Goal: Information Seeking & Learning: Check status

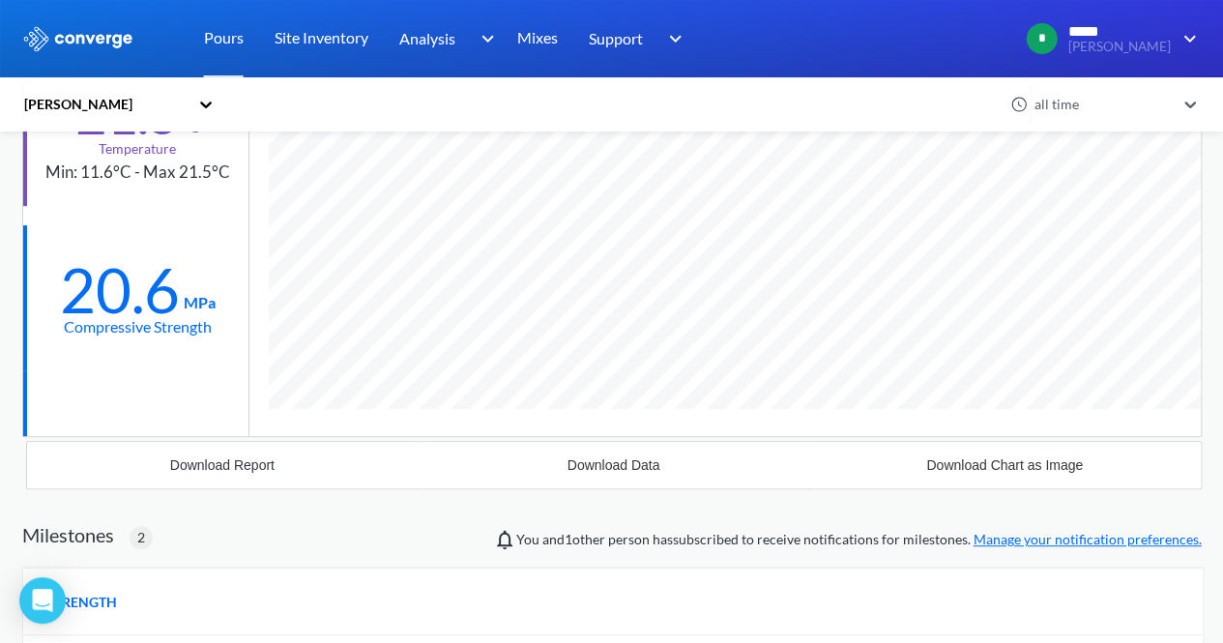
scroll to position [257, 0]
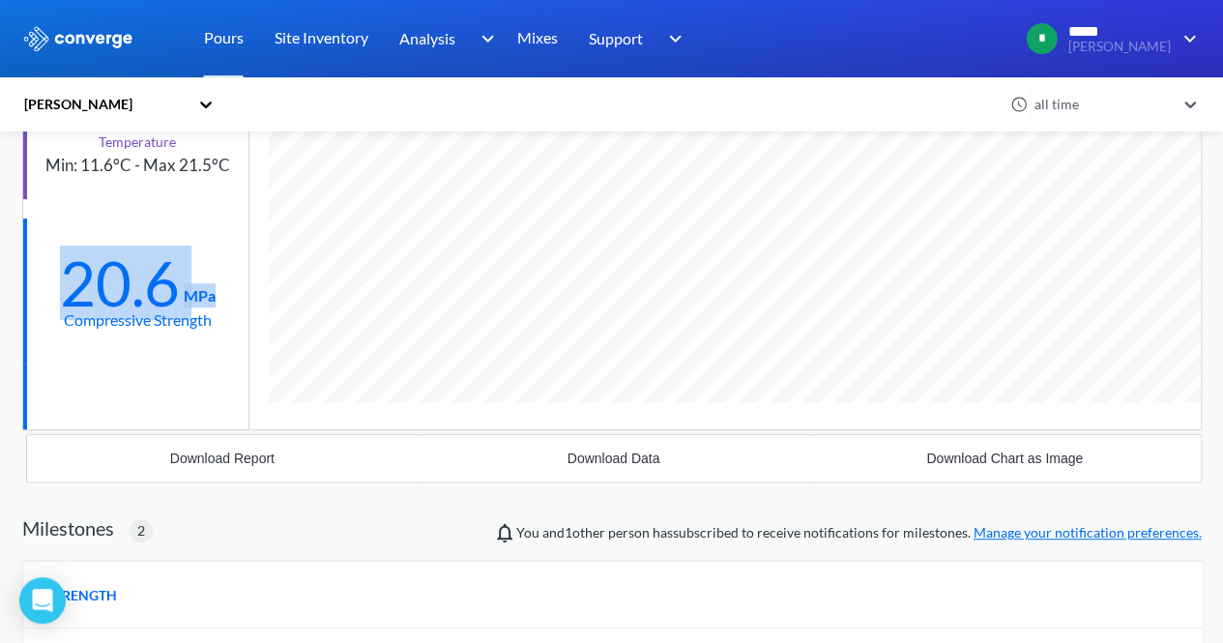
drag, startPoint x: 50, startPoint y: 271, endPoint x: 213, endPoint y: 296, distance: 164.3
click at [213, 296] on div "20.6 MPa Compressive Strength" at bounding box center [135, 290] width 225 height 145
click at [212, 283] on div "MPa" at bounding box center [198, 283] width 36 height 0
drag, startPoint x: 215, startPoint y: 293, endPoint x: 60, endPoint y: 295, distance: 154.7
click at [60, 295] on div "20.6 MPa Compressive Strength" at bounding box center [135, 290] width 225 height 145
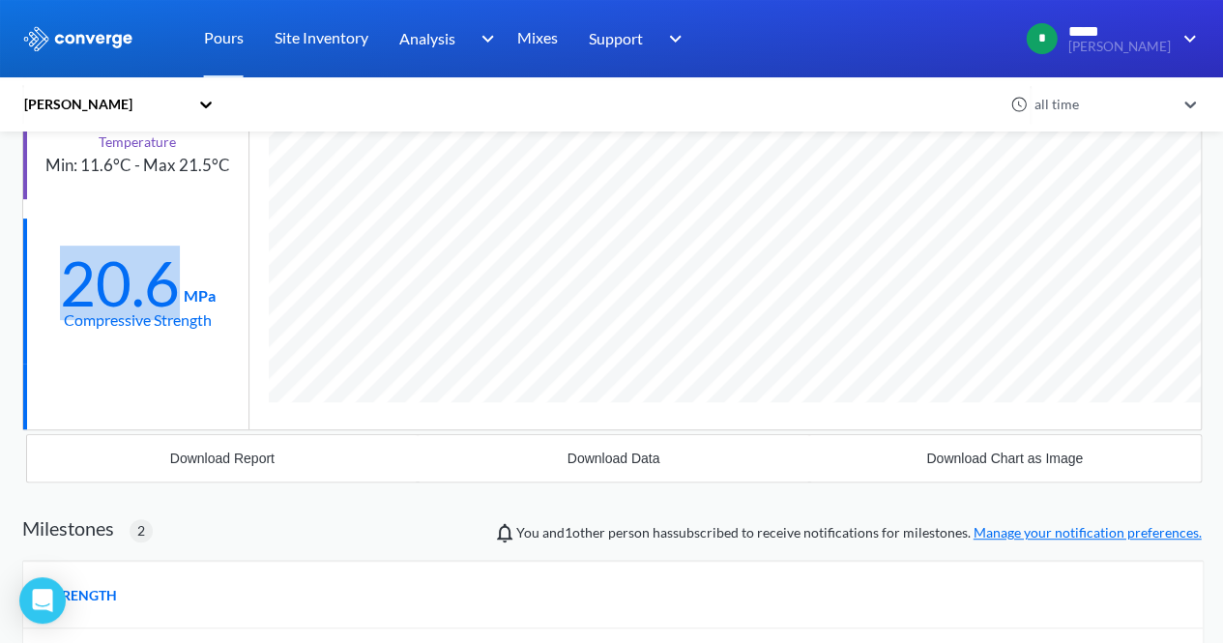
click at [73, 288] on div "20.6" at bounding box center [120, 283] width 120 height 48
drag, startPoint x: 60, startPoint y: 293, endPoint x: 211, endPoint y: 297, distance: 150.9
click at [211, 297] on div "20.6 MPa" at bounding box center [138, 279] width 156 height 56
click at [186, 307] on div "Compressive Strength" at bounding box center [138, 319] width 148 height 24
drag, startPoint x: 222, startPoint y: 314, endPoint x: 64, endPoint y: 323, distance: 158.8
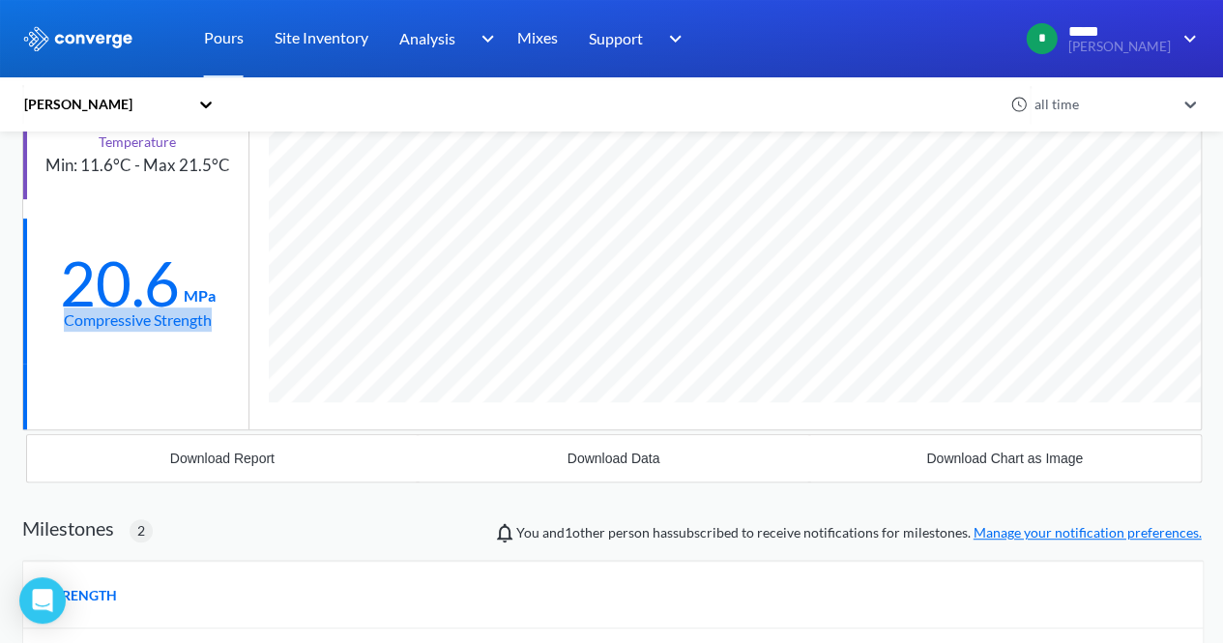
click at [64, 323] on div "20.6 MPa Compressive Strength" at bounding box center [135, 290] width 225 height 145
click at [60, 302] on div "20.6" at bounding box center [120, 283] width 120 height 48
drag, startPoint x: 60, startPoint y: 295, endPoint x: 215, endPoint y: 295, distance: 154.7
click at [215, 295] on div "20.6 MPa Compressive Strength" at bounding box center [135, 290] width 225 height 145
click at [214, 283] on div "MPa" at bounding box center [198, 283] width 36 height 0
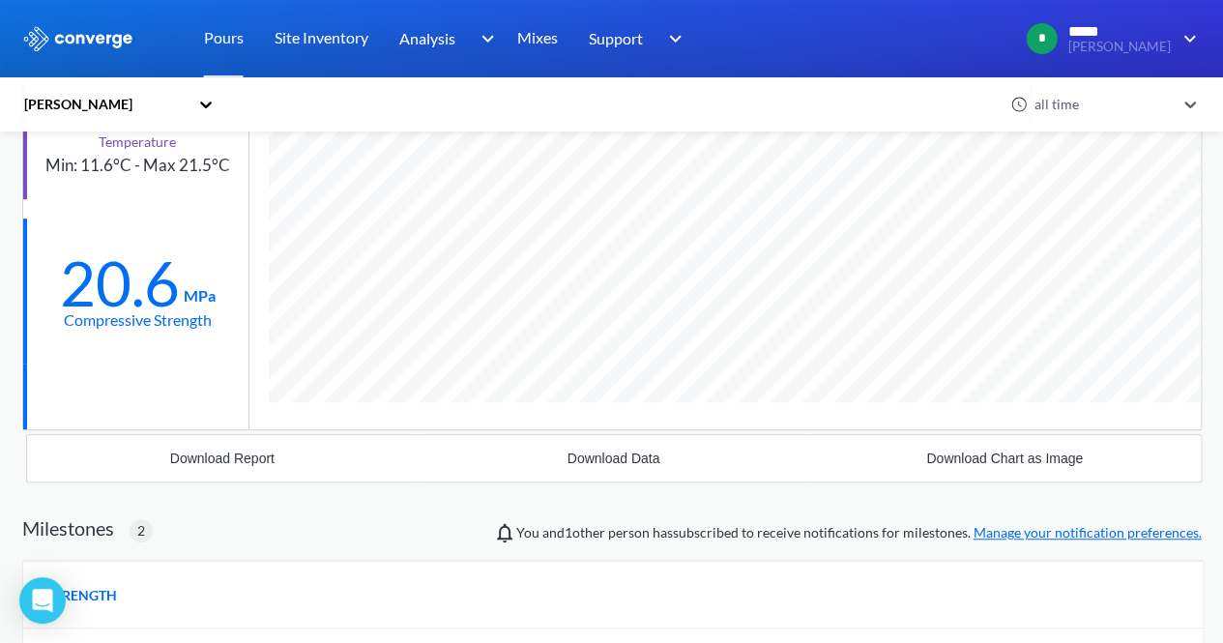
click at [209, 283] on div "MPa" at bounding box center [198, 283] width 36 height 0
click at [97, 260] on div "20.6" at bounding box center [120, 283] width 120 height 48
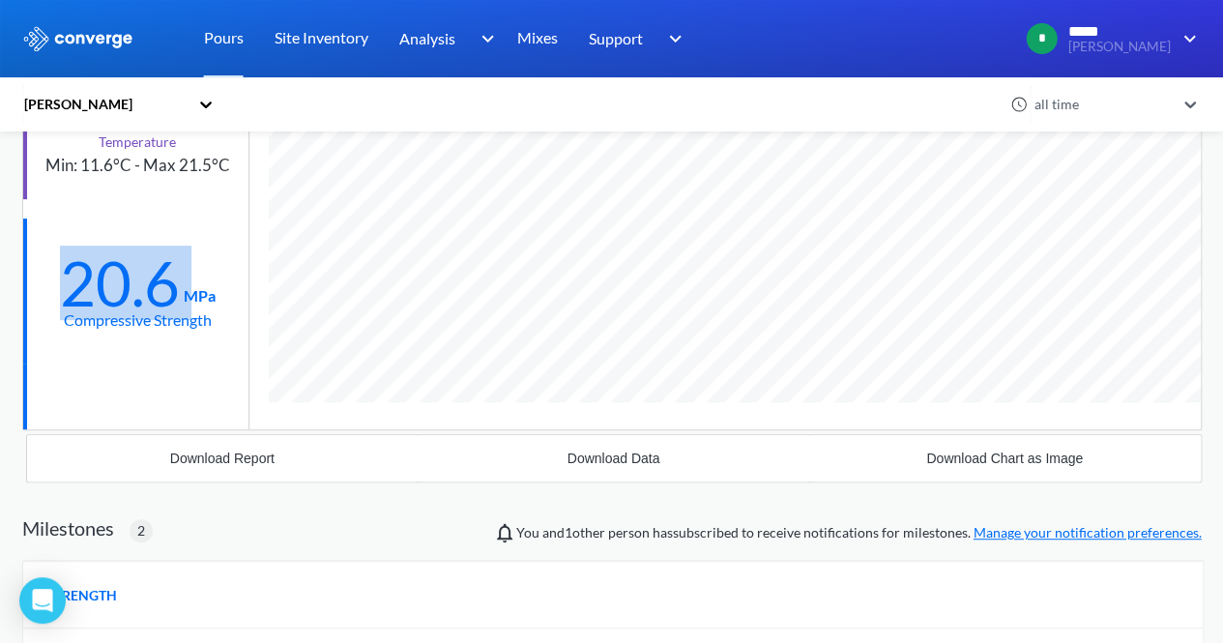
click at [97, 260] on div "20.6" at bounding box center [120, 283] width 120 height 48
click at [118, 281] on div "20.6" at bounding box center [120, 283] width 120 height 48
click at [133, 275] on div "20.6" at bounding box center [120, 283] width 120 height 48
click at [135, 275] on div "20.6" at bounding box center [120, 283] width 120 height 48
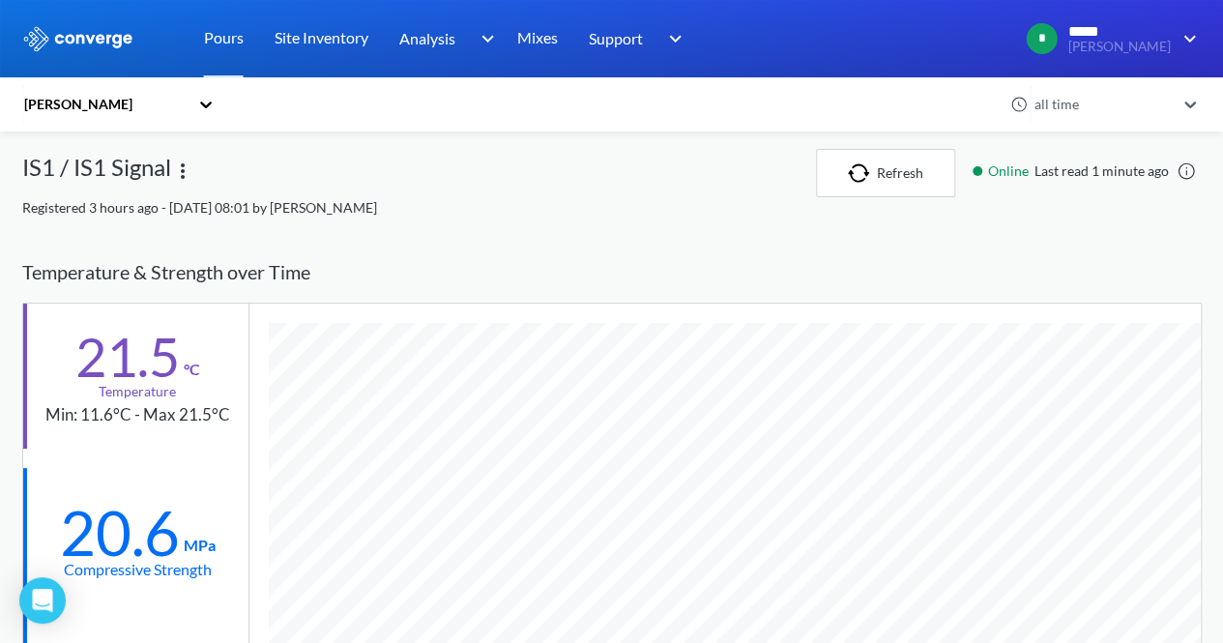
scroll to position [0, 0]
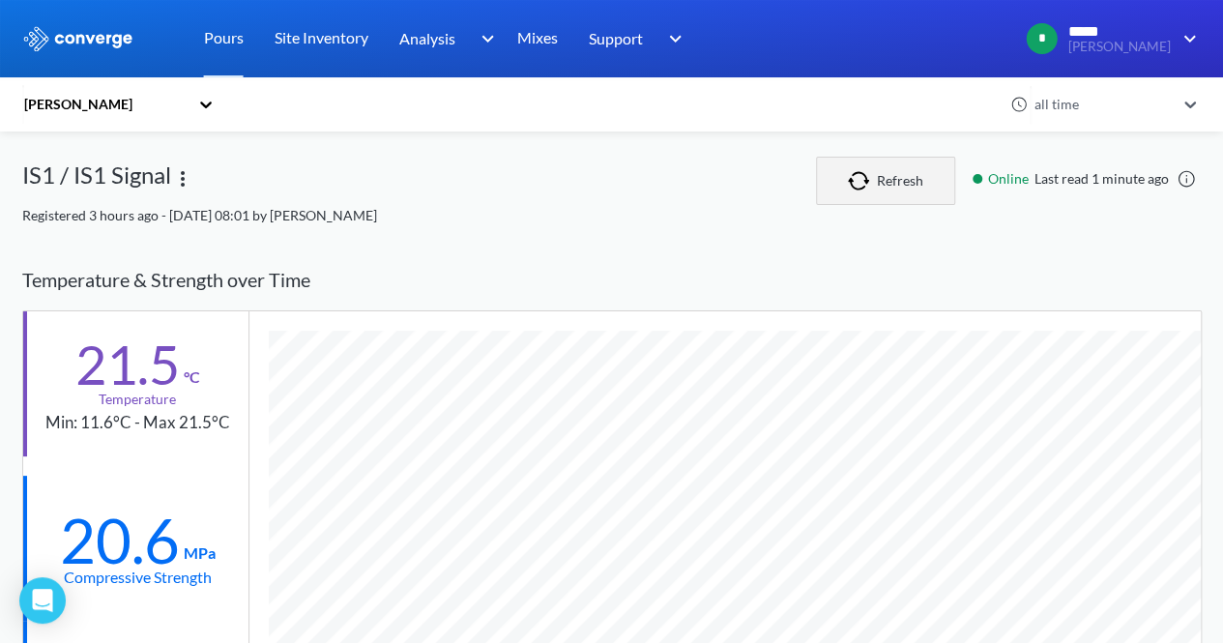
click at [853, 179] on img "button" at bounding box center [862, 180] width 29 height 19
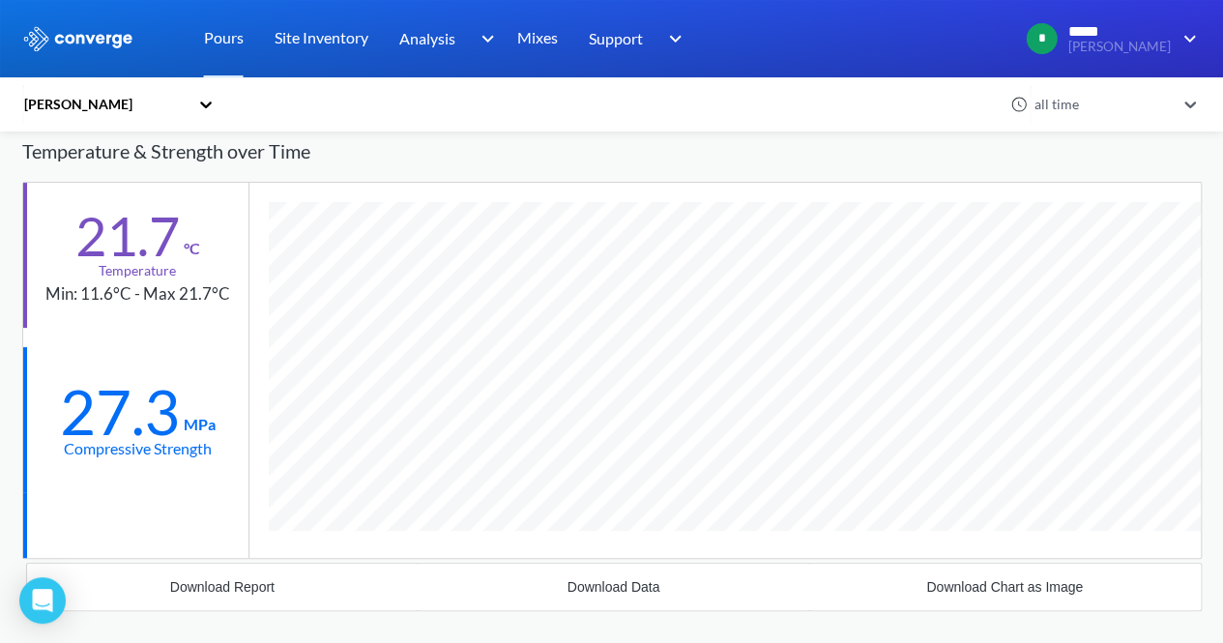
scroll to position [1372, 1179]
click at [1110, 96] on div "all time" at bounding box center [1102, 104] width 145 height 21
click at [1108, 149] on div "24 hours" at bounding box center [1115, 145] width 174 height 37
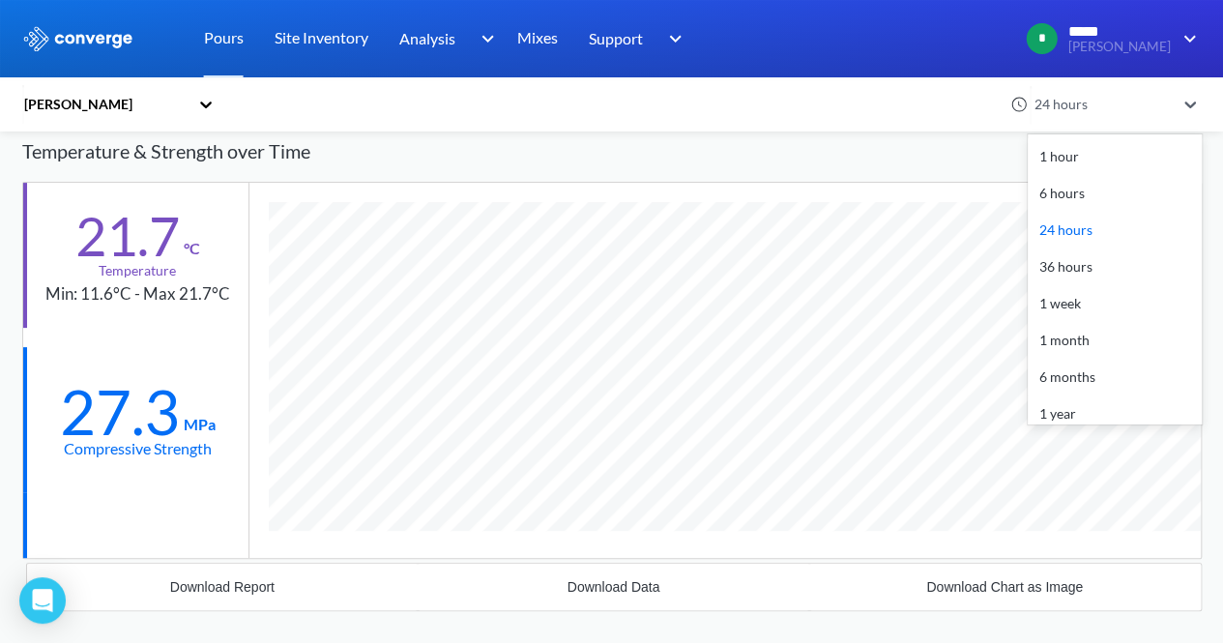
click at [1116, 109] on div "24 hours" at bounding box center [1102, 104] width 145 height 21
click at [1102, 167] on div "1 hour" at bounding box center [1115, 156] width 174 height 37
click at [1075, 117] on div "1 hour" at bounding box center [1104, 104] width 153 height 44
click at [1074, 160] on div "1 hour" at bounding box center [1115, 156] width 174 height 37
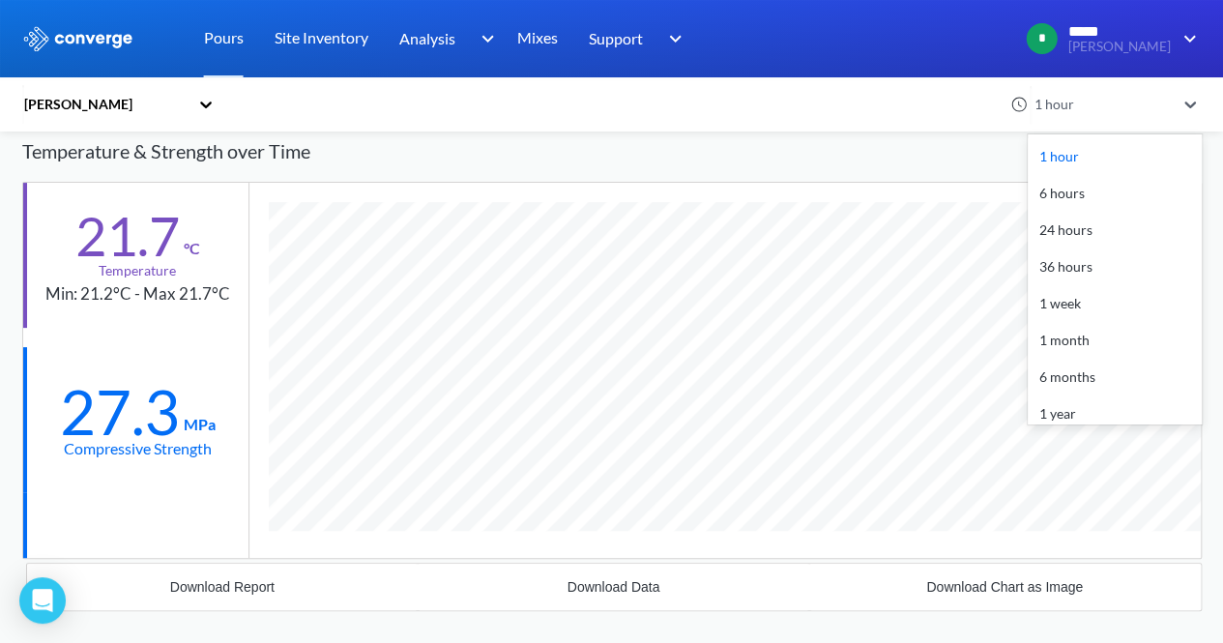
click at [1082, 115] on div "1 hour" at bounding box center [1104, 104] width 153 height 44
click at [1080, 202] on div "6 hours" at bounding box center [1115, 193] width 174 height 37
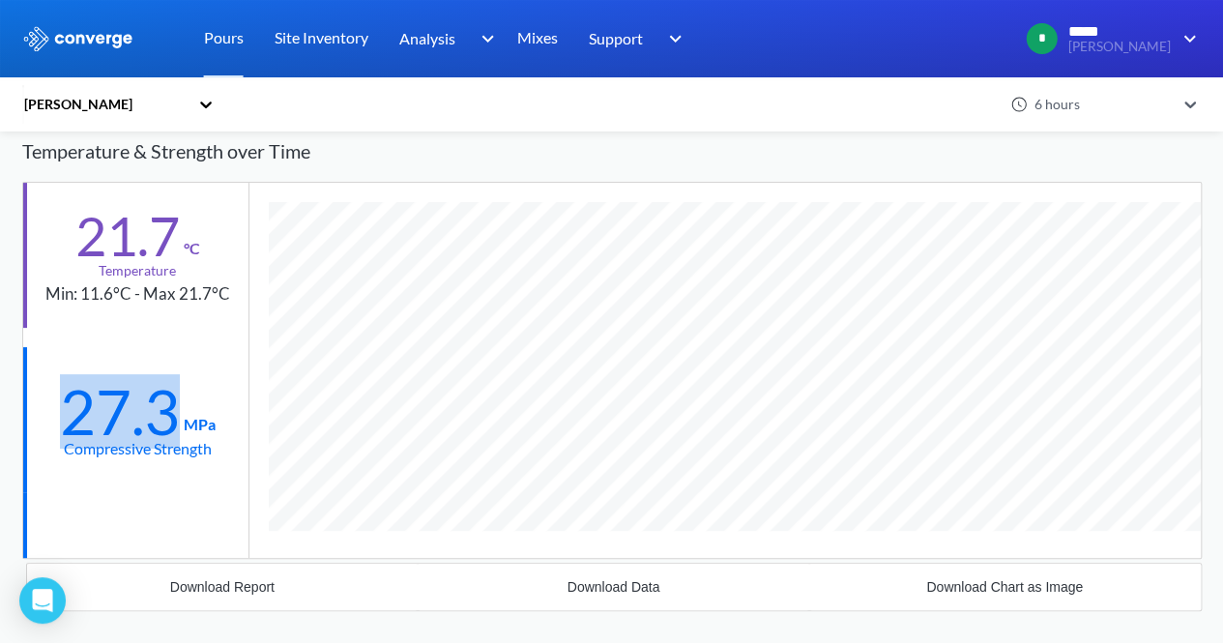
drag, startPoint x: 172, startPoint y: 418, endPoint x: 180, endPoint y: 401, distance: 18.2
click at [180, 401] on div "27.3 MPa Compressive Strength" at bounding box center [135, 419] width 225 height 145
click at [242, 421] on div "27.3 MPa Compressive Strength" at bounding box center [135, 419] width 225 height 145
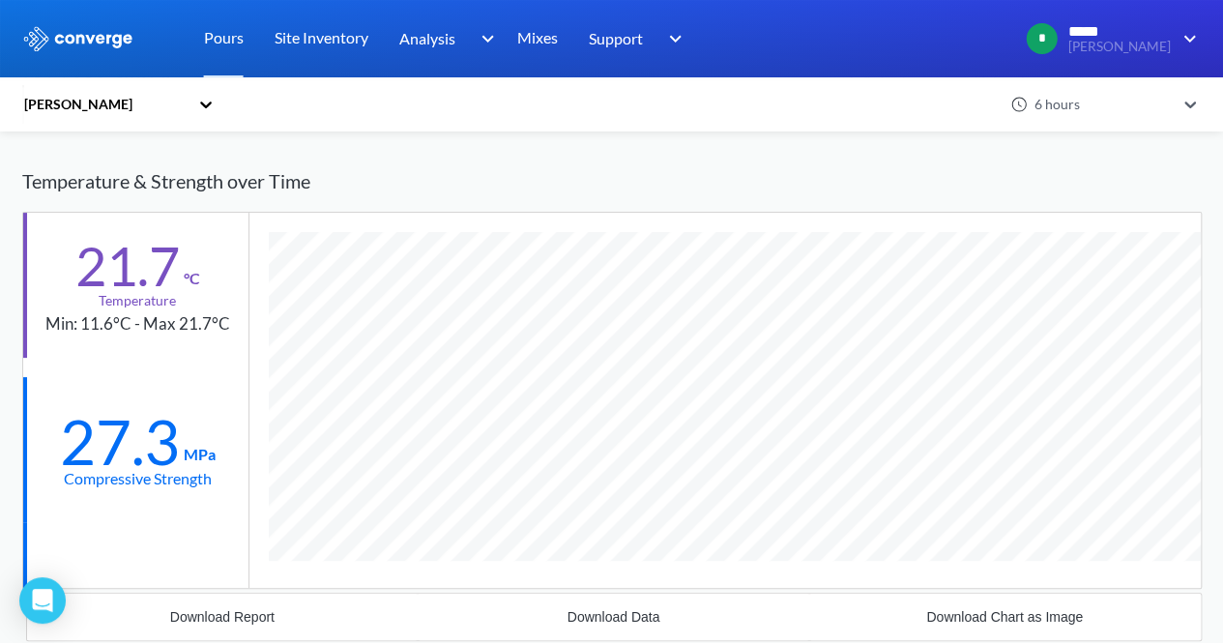
scroll to position [129, 0]
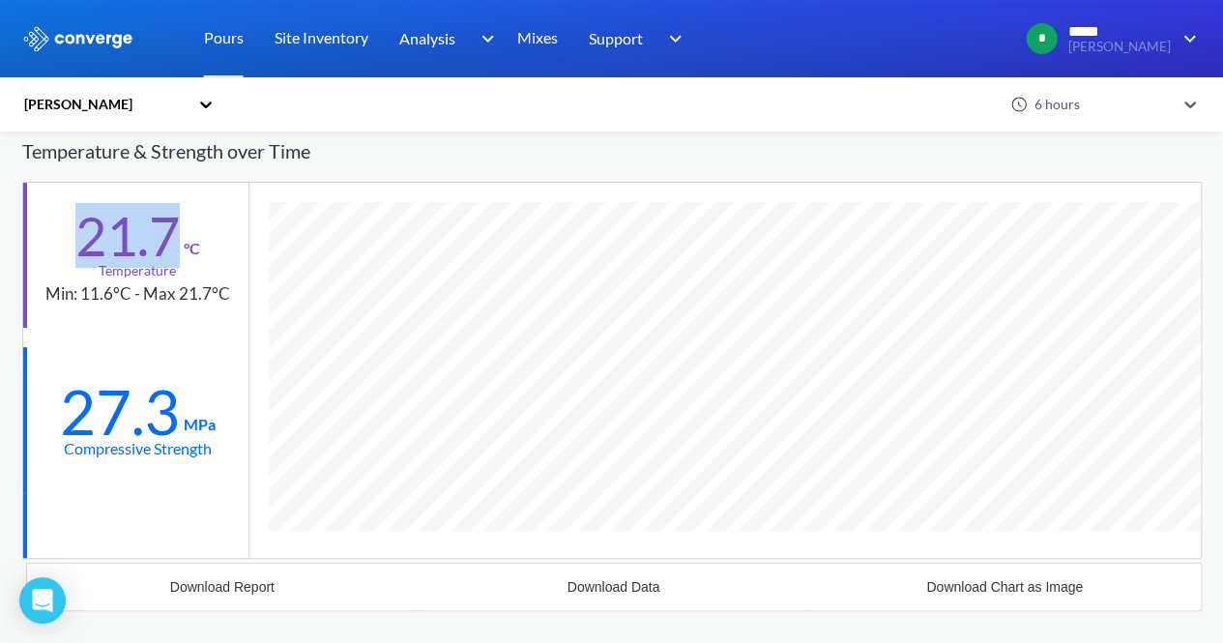
drag, startPoint x: 70, startPoint y: 225, endPoint x: 228, endPoint y: 230, distance: 158.6
click at [228, 230] on div "21.7 °C Temperature Min: 11.6°C - Max 21.7°C" at bounding box center [135, 255] width 225 height 145
click at [110, 212] on div "21.7" at bounding box center [127, 236] width 104 height 48
click at [129, 244] on div "21.7" at bounding box center [127, 236] width 104 height 48
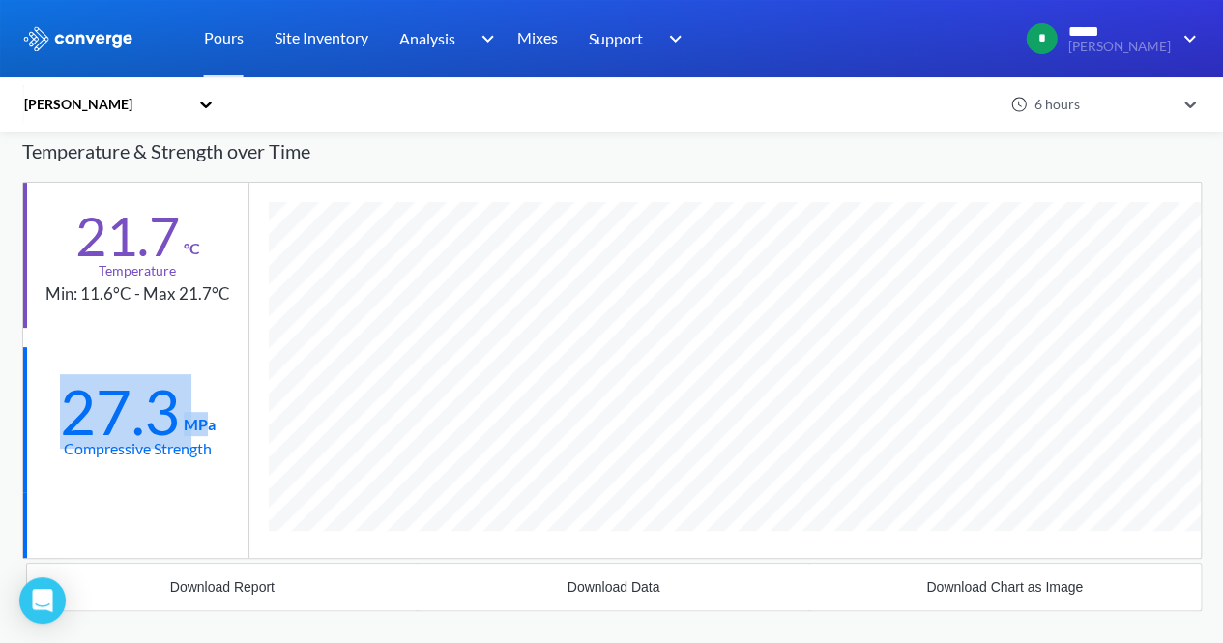
drag, startPoint x: 66, startPoint y: 403, endPoint x: 205, endPoint y: 421, distance: 140.3
click at [205, 421] on div "27.3 MPa" at bounding box center [138, 408] width 156 height 56
click at [116, 400] on div "27.3" at bounding box center [120, 412] width 120 height 48
click at [60, 405] on div "27.3" at bounding box center [120, 412] width 120 height 48
drag, startPoint x: 64, startPoint y: 399, endPoint x: 214, endPoint y: 415, distance: 150.6
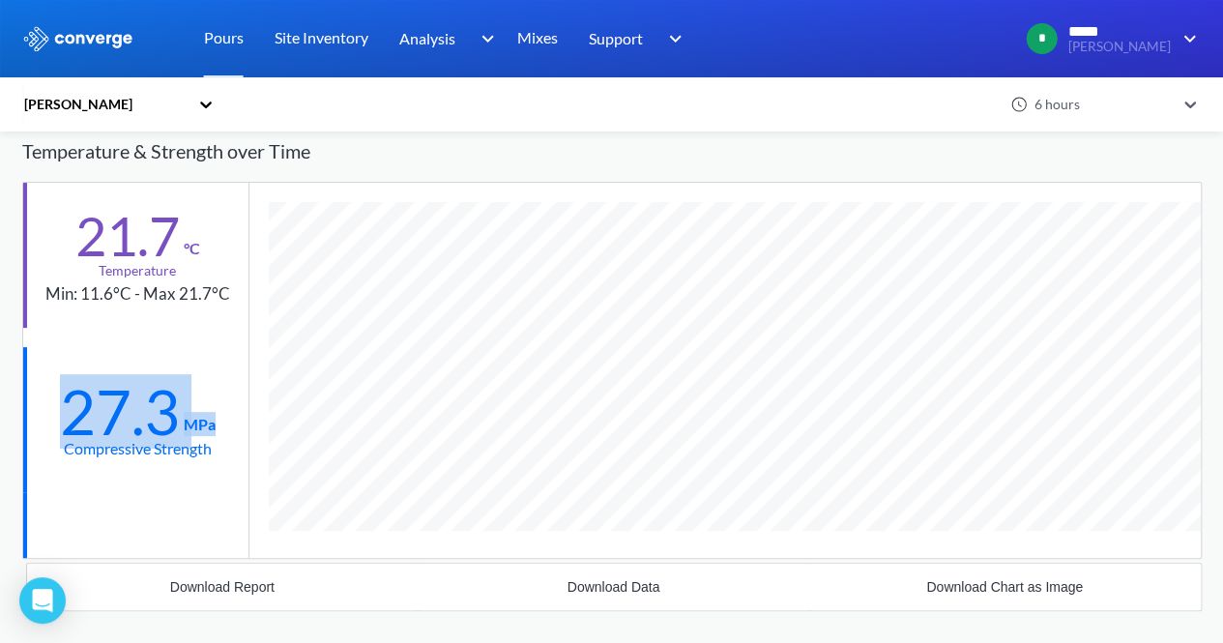
click at [214, 414] on div "27.3 MPa" at bounding box center [138, 408] width 156 height 56
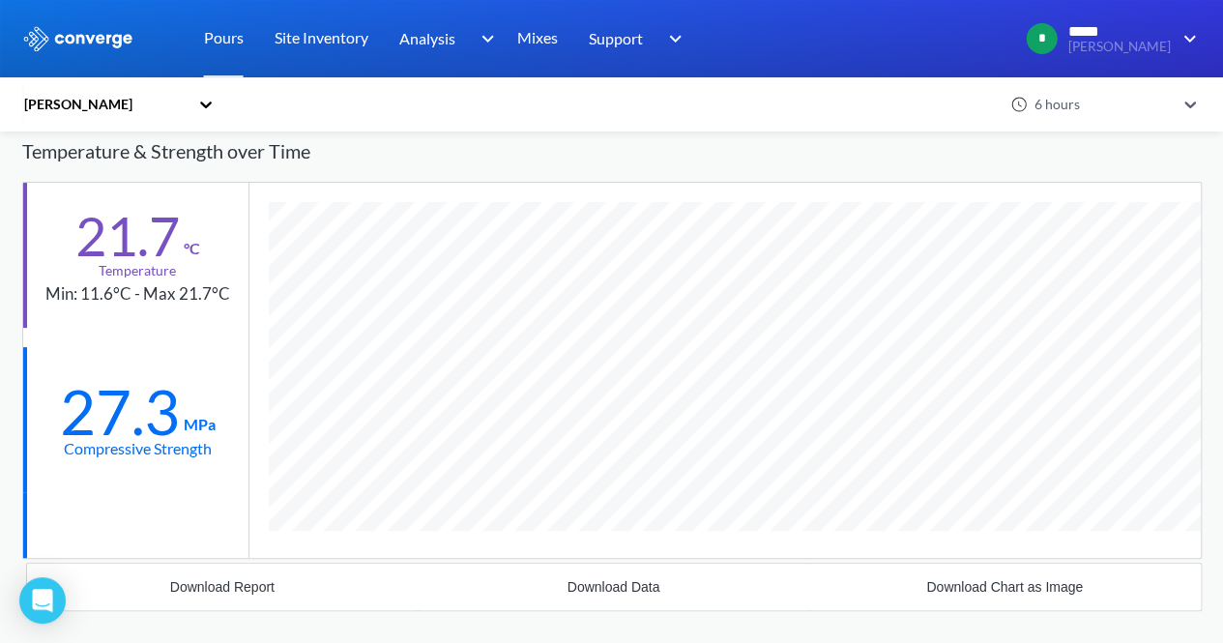
click at [57, 223] on div "21.7 °C Temperature Min: 11.6°C - Max 21.7°C" at bounding box center [135, 255] width 225 height 145
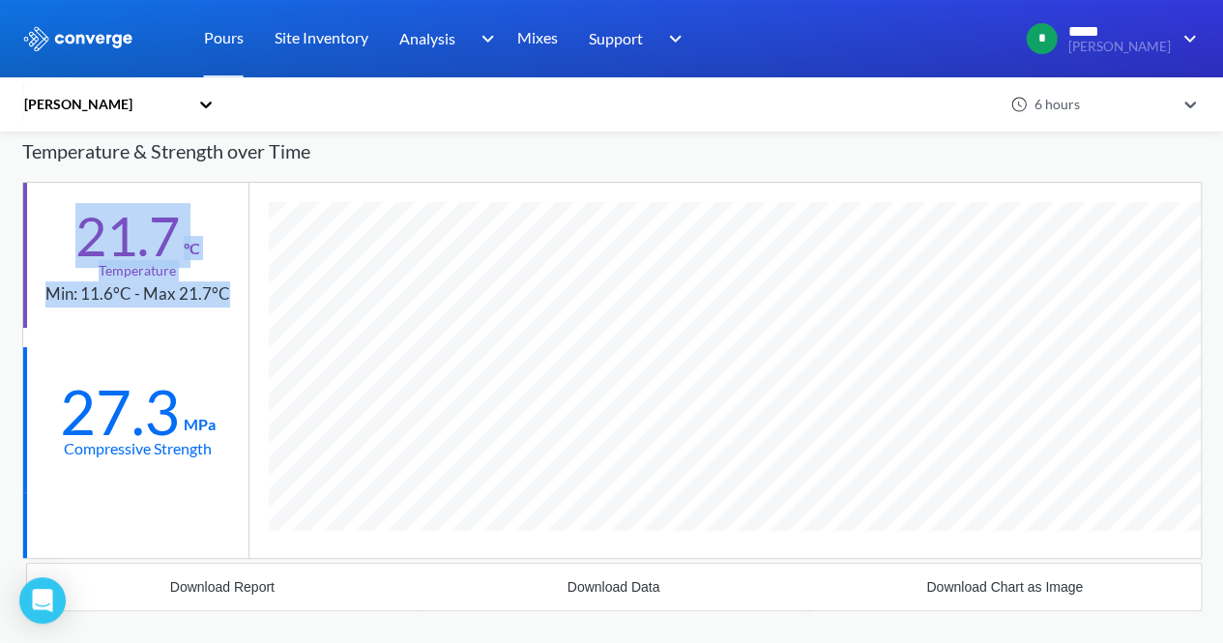
drag, startPoint x: 73, startPoint y: 239, endPoint x: 224, endPoint y: 256, distance: 151.8
click at [224, 256] on div "21.7 °C Temperature Min: 11.6°C - Max 21.7°C" at bounding box center [135, 255] width 225 height 145
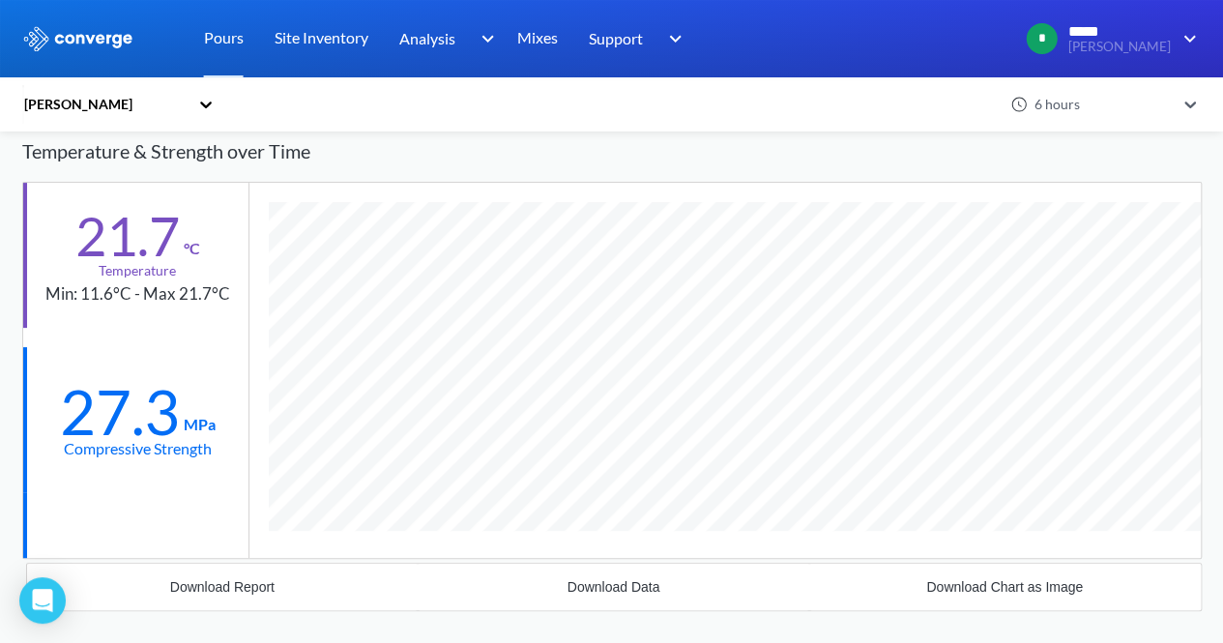
click at [114, 395] on div "27.3" at bounding box center [120, 412] width 120 height 48
drag, startPoint x: 79, startPoint y: 399, endPoint x: 190, endPoint y: 413, distance: 112.0
click at [190, 413] on div "27.3 MPa" at bounding box center [138, 408] width 156 height 56
click at [81, 402] on div "27.3" at bounding box center [120, 412] width 120 height 48
drag, startPoint x: 43, startPoint y: 405, endPoint x: 184, endPoint y: 410, distance: 141.2
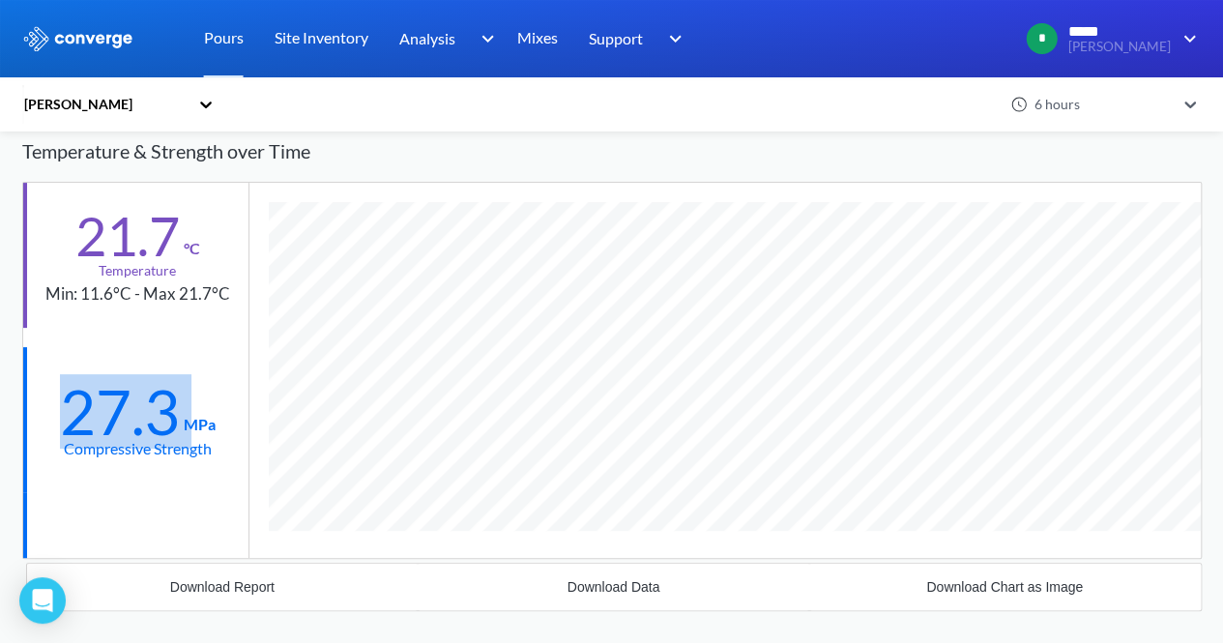
click at [184, 410] on div "27.3 MPa Compressive Strength" at bounding box center [135, 419] width 225 height 145
click at [52, 406] on div "27.3 MPa Compressive Strength" at bounding box center [135, 419] width 225 height 145
drag, startPoint x: 62, startPoint y: 401, endPoint x: 213, endPoint y: 426, distance: 152.9
click at [213, 426] on div "27.3 MPa" at bounding box center [138, 408] width 156 height 56
click at [145, 420] on div "27.3" at bounding box center [120, 412] width 120 height 48
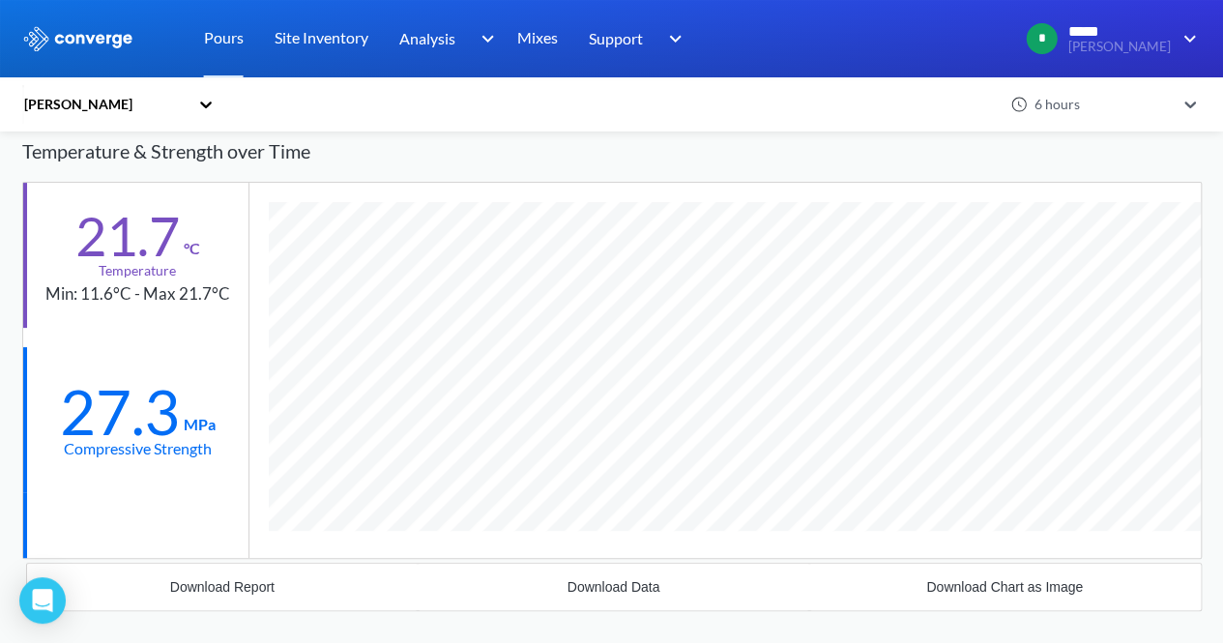
click at [159, 400] on div "27.3" at bounding box center [120, 412] width 120 height 48
click at [117, 397] on div "27.3" at bounding box center [120, 412] width 120 height 48
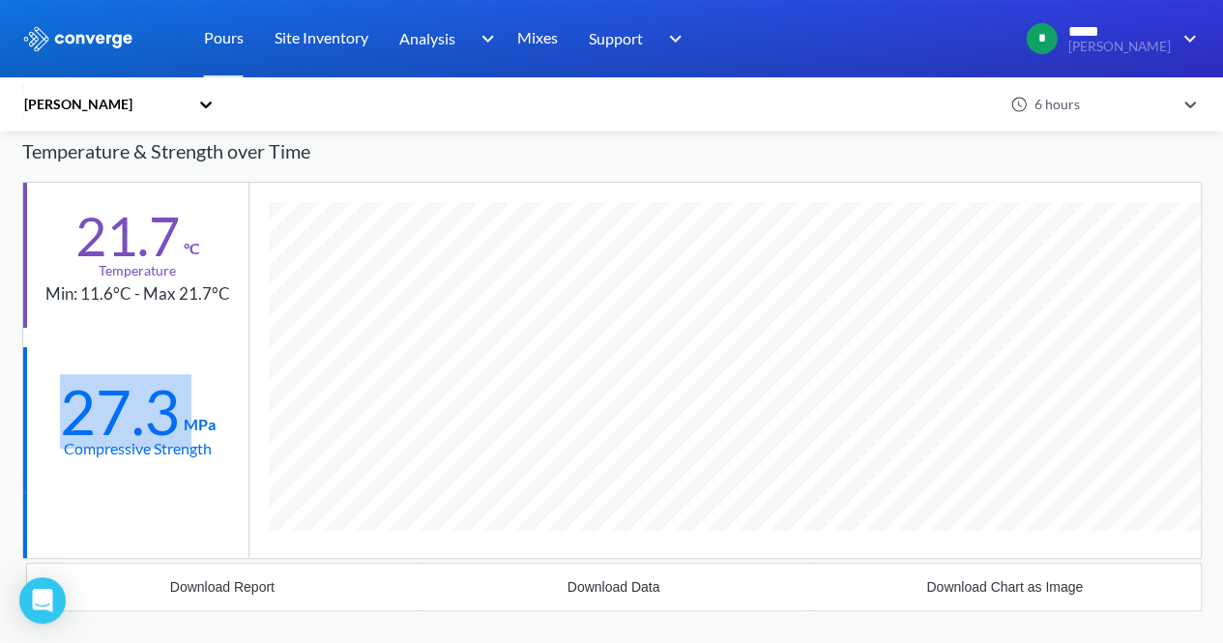
click at [117, 397] on div "27.3" at bounding box center [120, 412] width 120 height 48
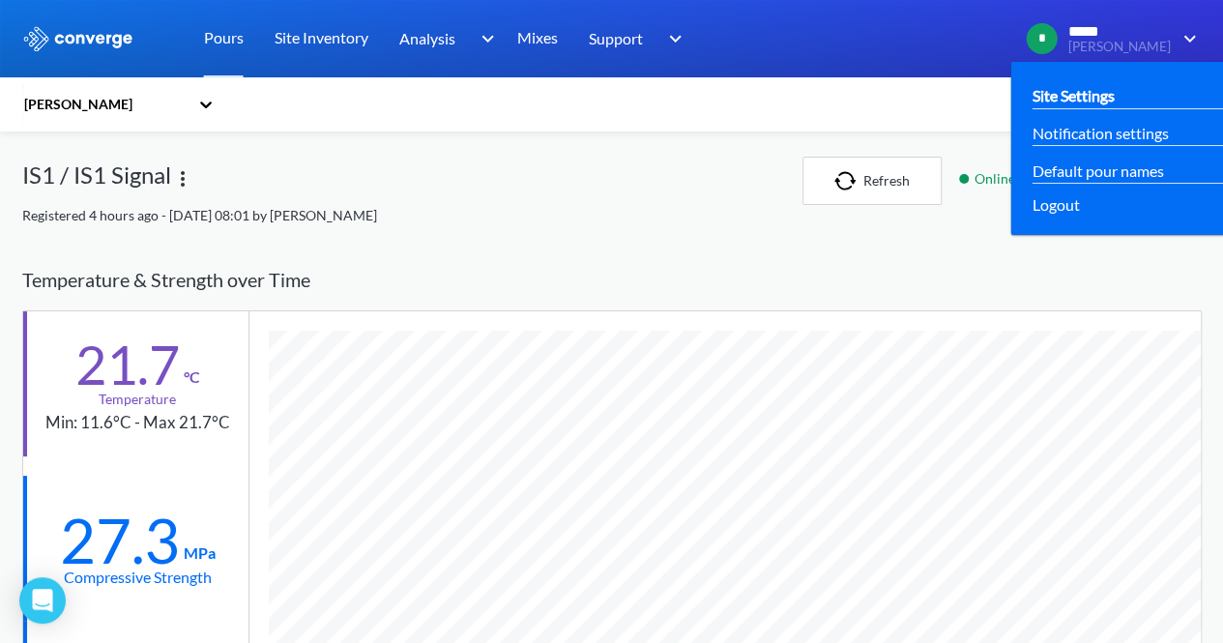
click at [1115, 92] on link "Site Settings" at bounding box center [1073, 95] width 82 height 24
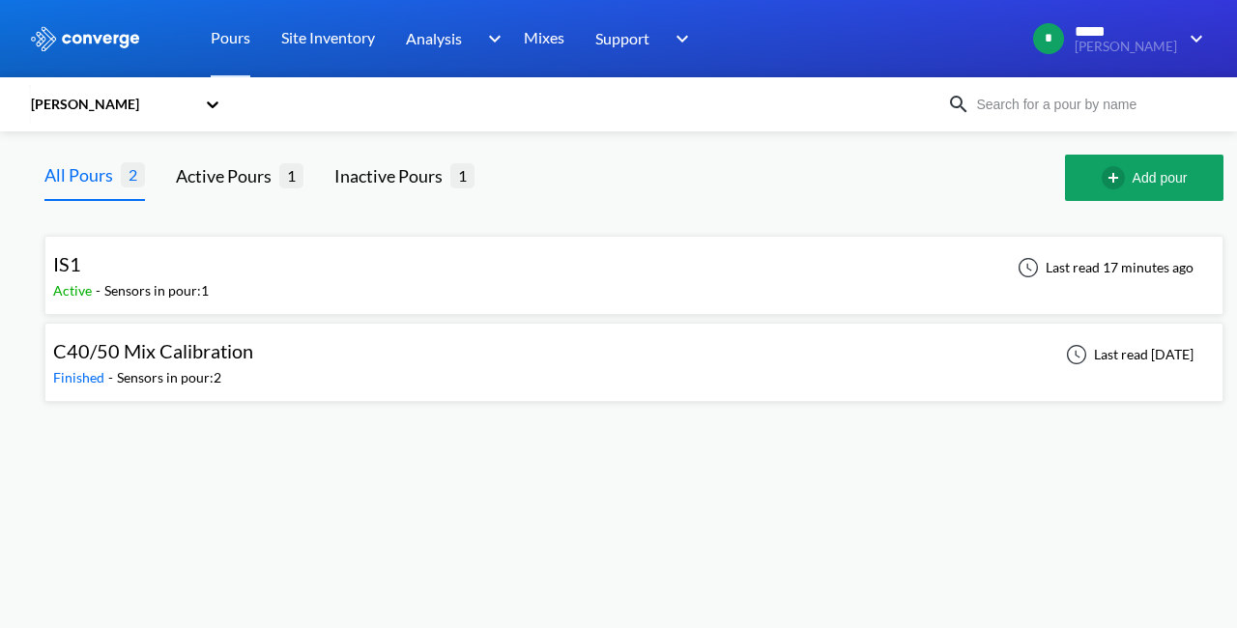
click at [469, 274] on div "IS1 Active - Sensors in pour: 1 Last read 17 minutes ago" at bounding box center [634, 276] width 1162 height 62
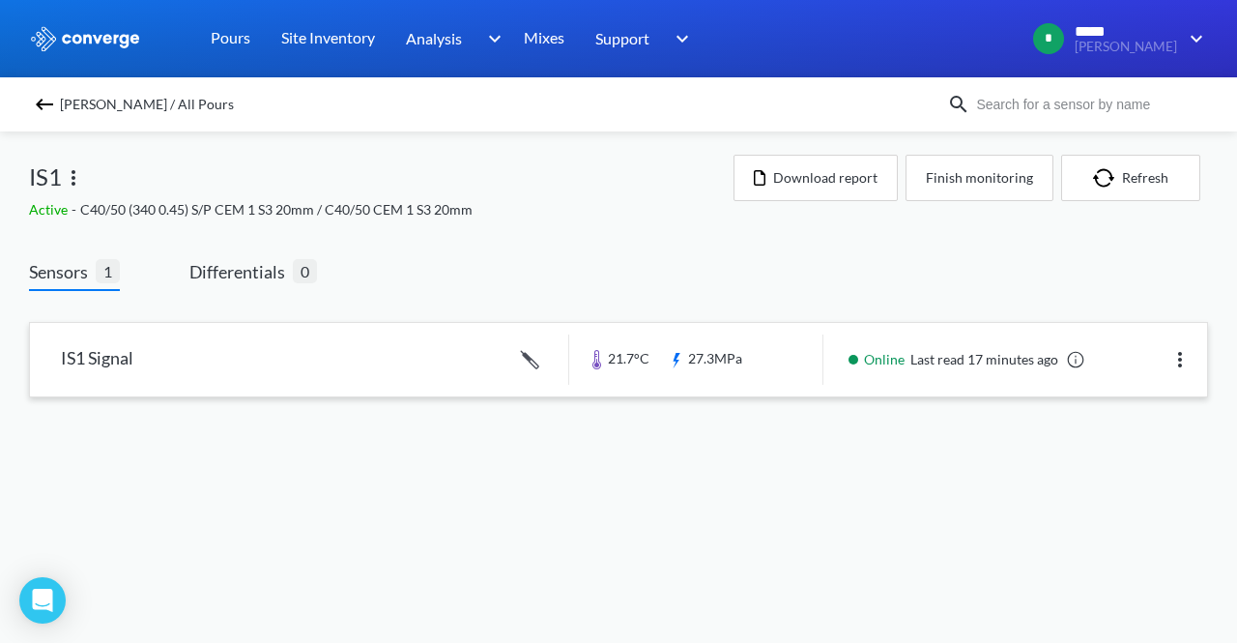
click at [264, 354] on link at bounding box center [619, 359] width 1178 height 73
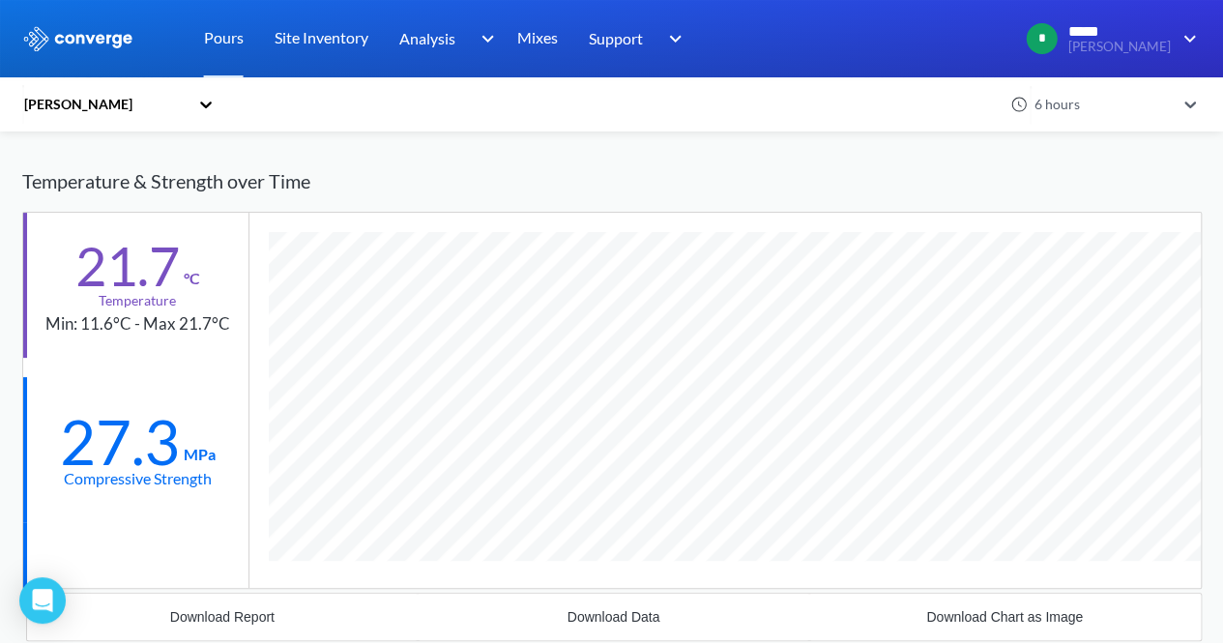
scroll to position [129, 0]
